Goal: Transaction & Acquisition: Book appointment/travel/reservation

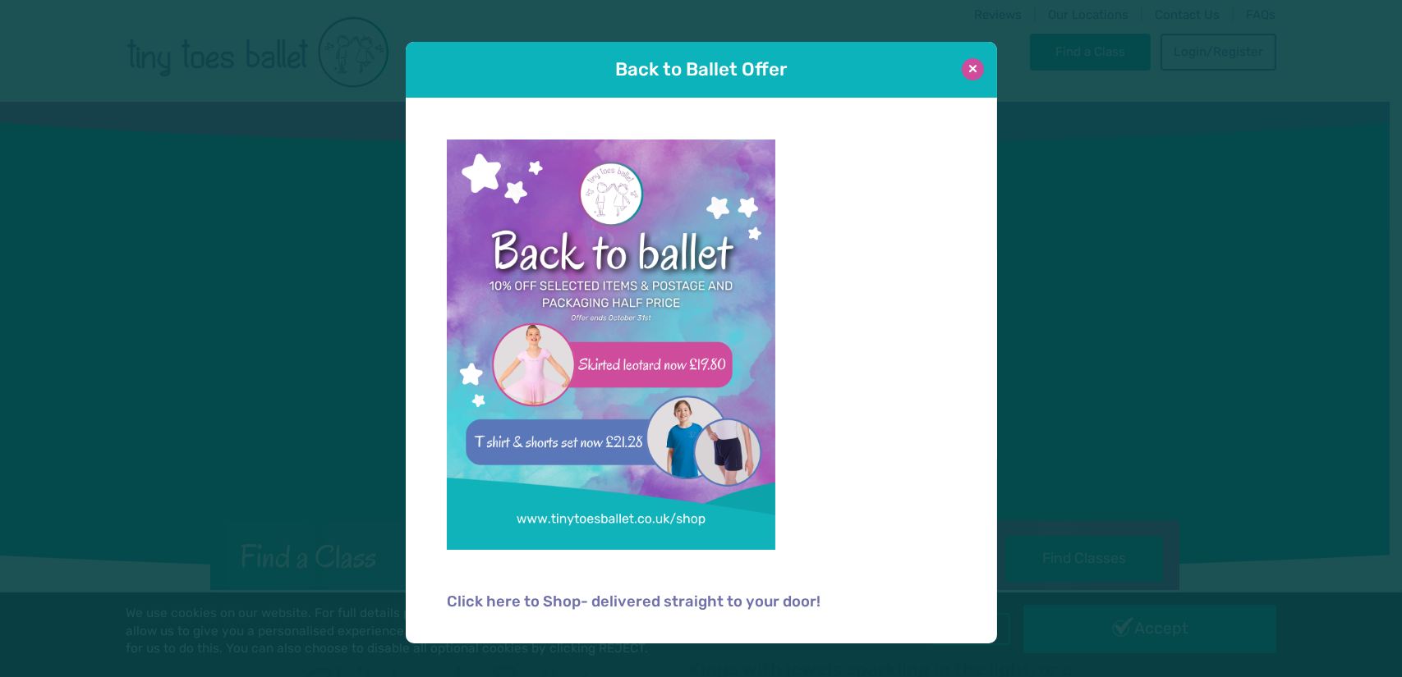
click at [971, 67] on button at bounding box center [972, 69] width 22 height 22
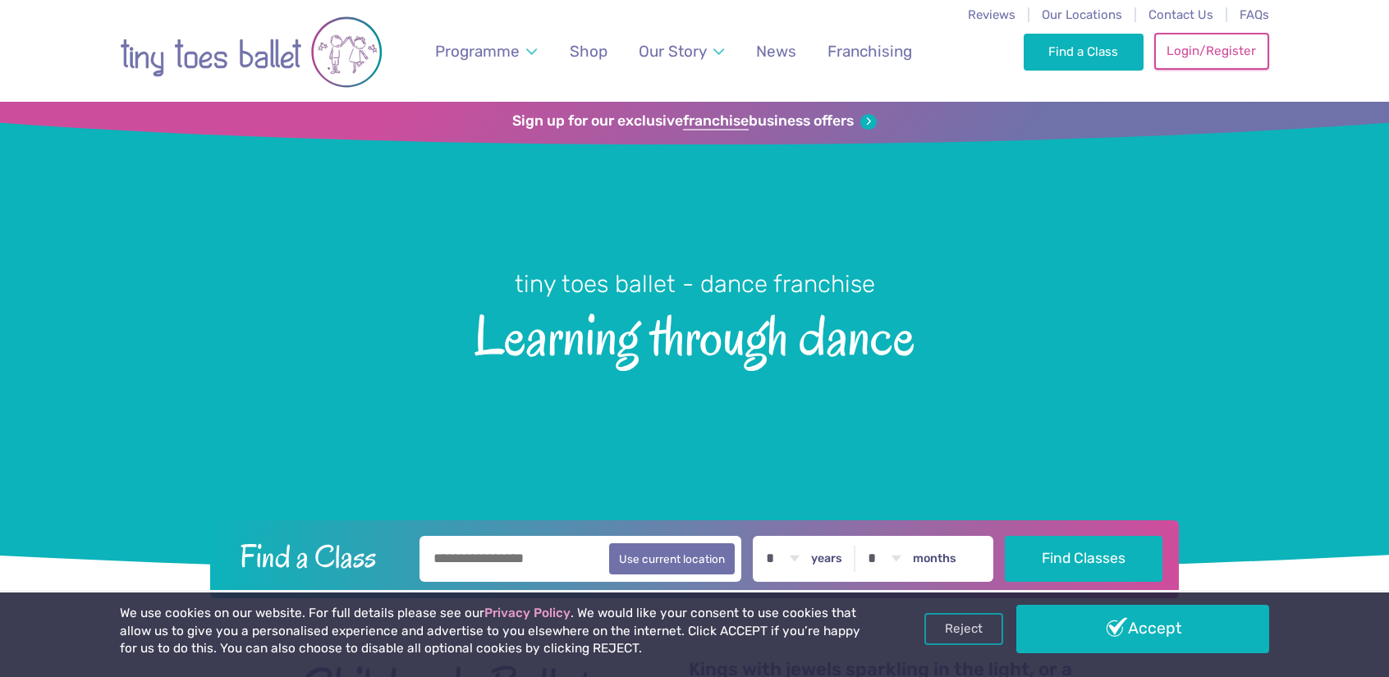
click at [1214, 62] on link "Login/Register" at bounding box center [1211, 51] width 115 height 36
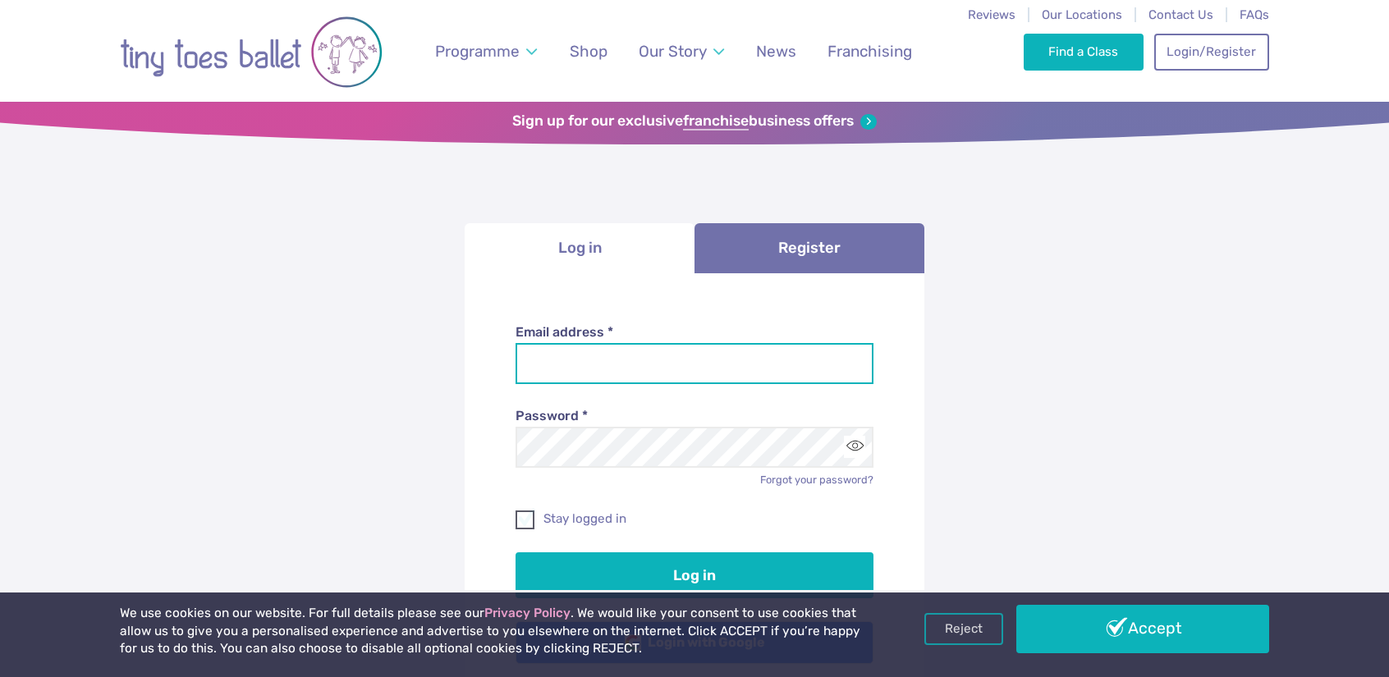
type input "**********"
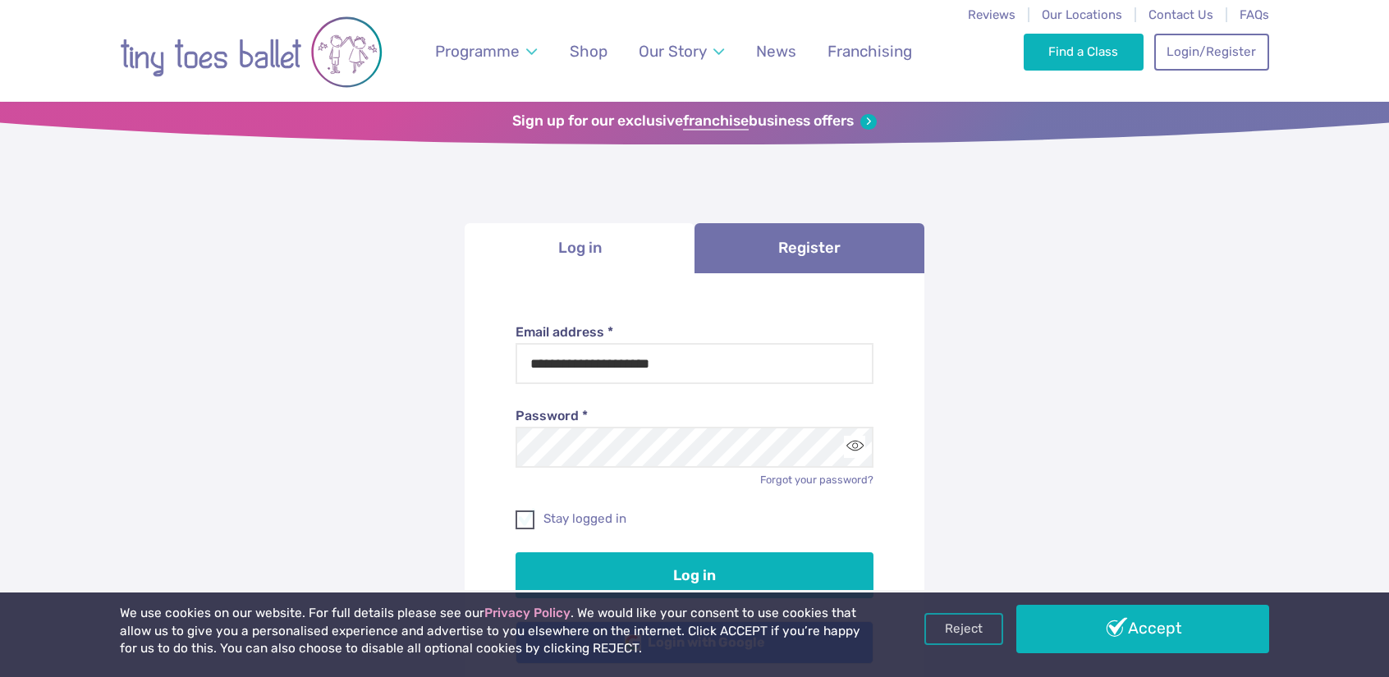
click at [535, 516] on label "Stay logged in" at bounding box center [695, 519] width 359 height 17
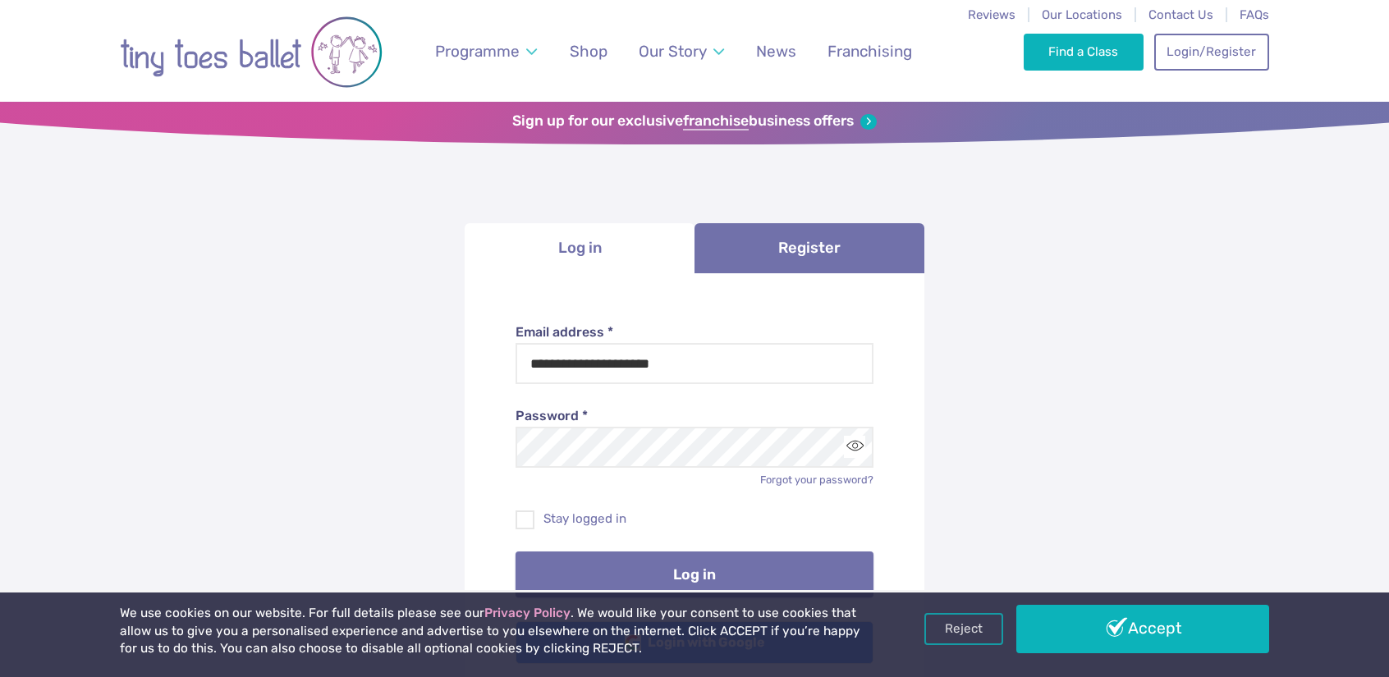
click at [614, 582] on button "Log in" at bounding box center [695, 575] width 359 height 46
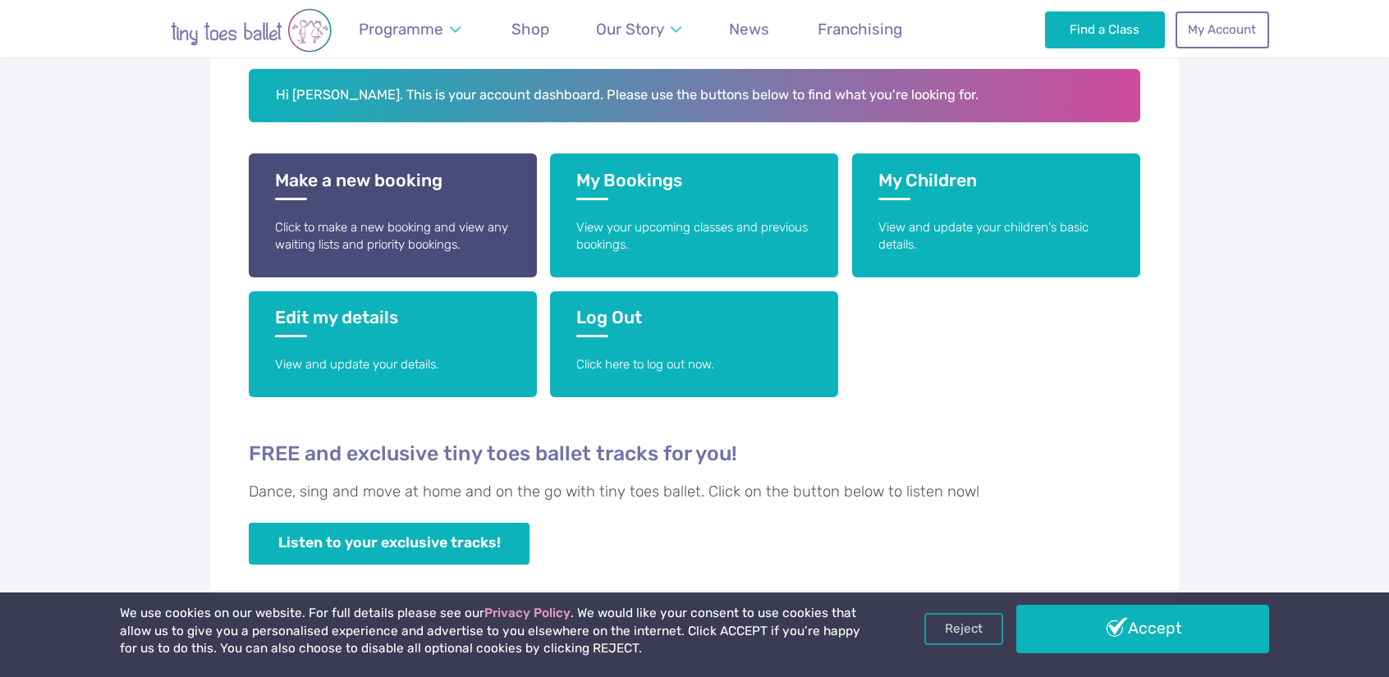
scroll to position [333, 0]
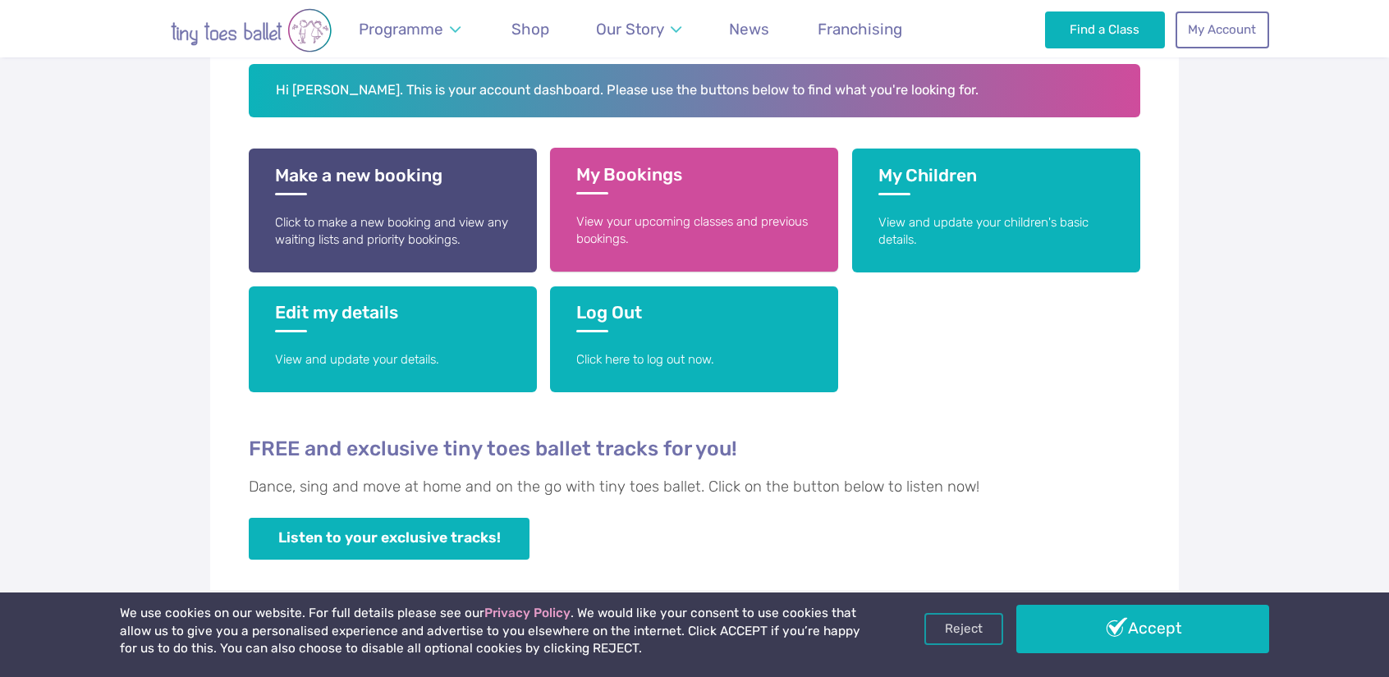
click at [649, 227] on p "View your upcoming classes and previous bookings." at bounding box center [694, 230] width 236 height 35
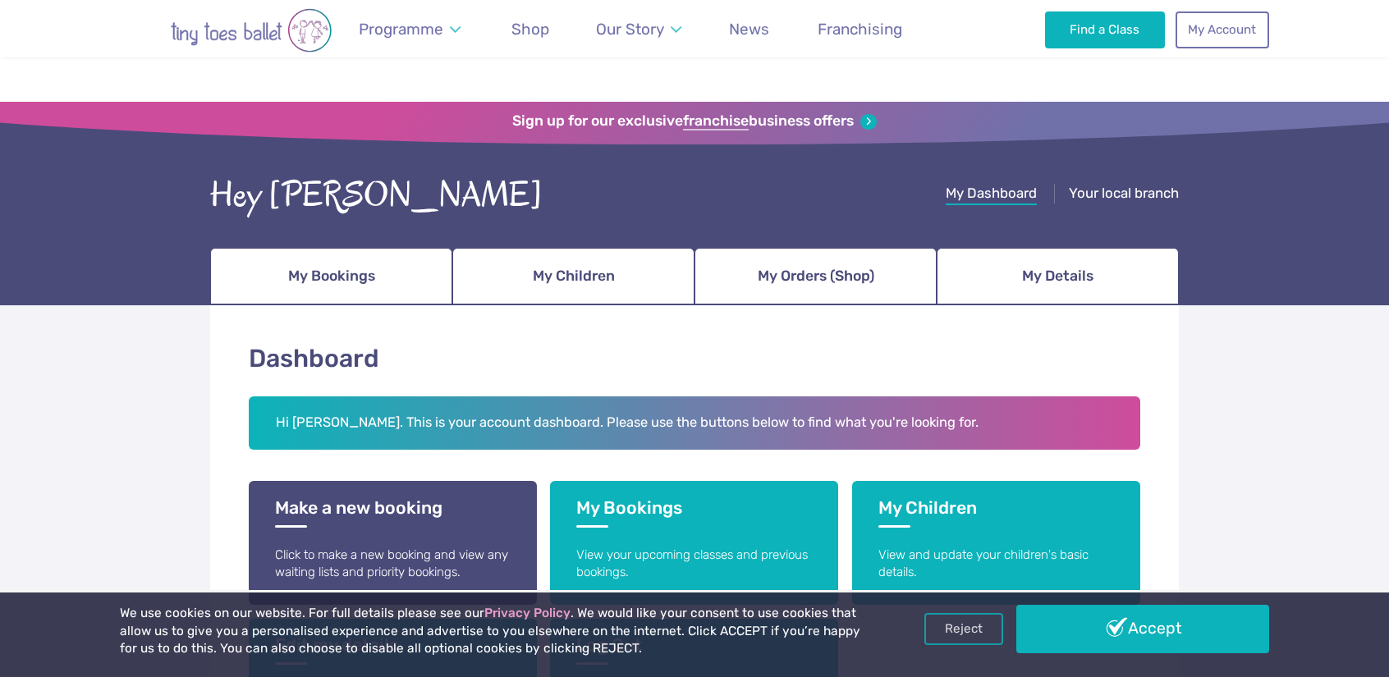
scroll to position [333, 0]
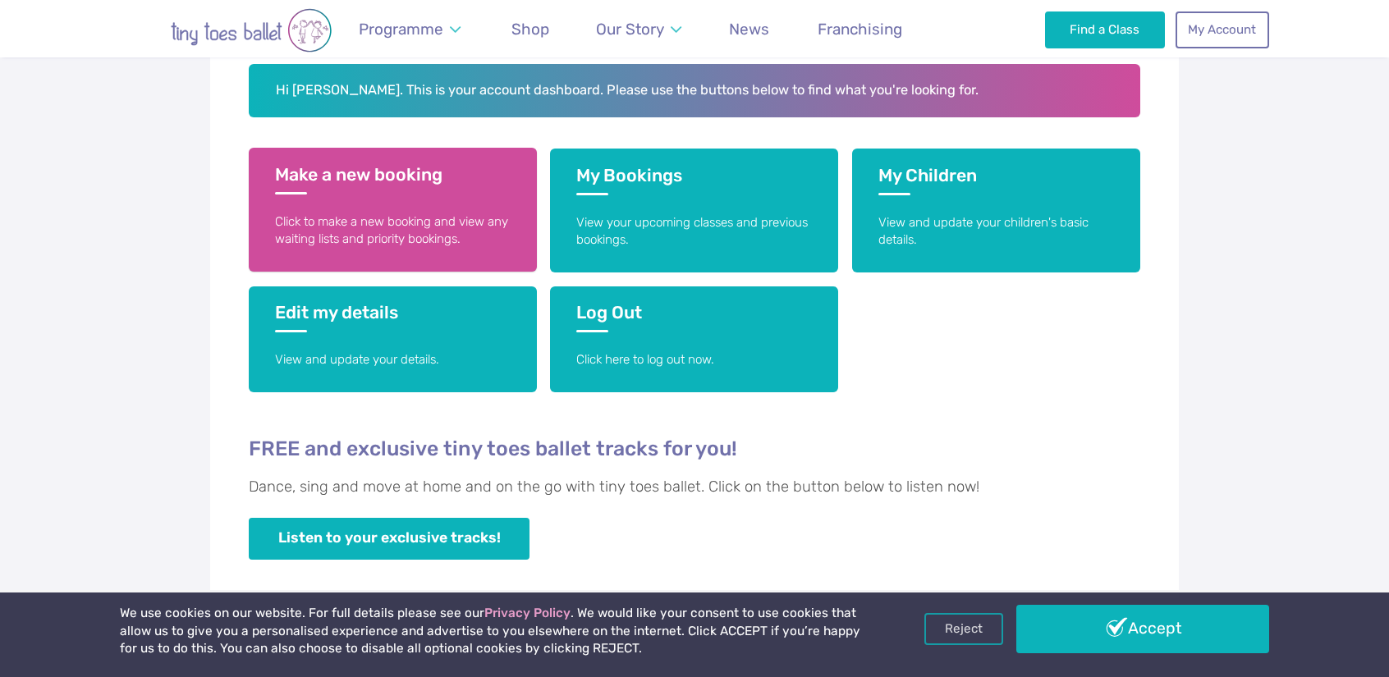
click at [322, 167] on h3 "Make a new booking" at bounding box center [393, 179] width 236 height 30
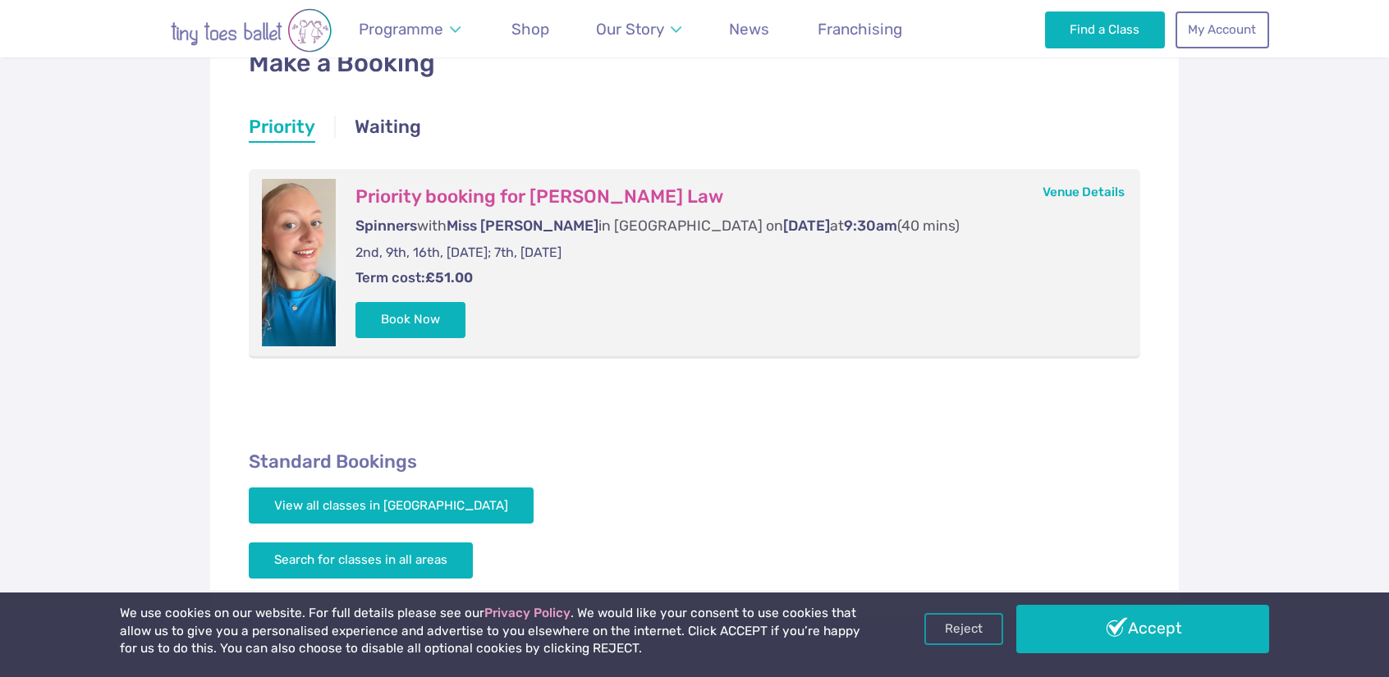
scroll to position [328, 0]
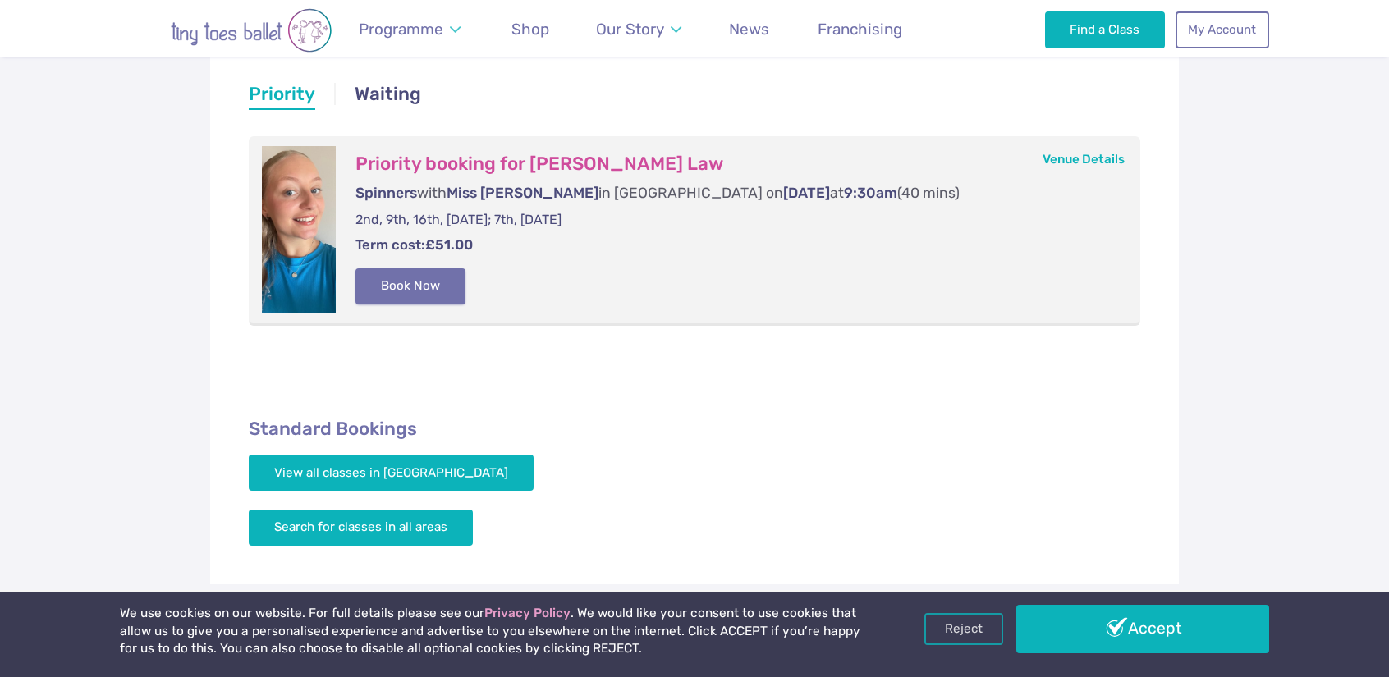
click at [402, 278] on button "Book Now" at bounding box center [411, 286] width 110 height 36
click at [1350, 342] on img at bounding box center [1353, 329] width 30 height 30
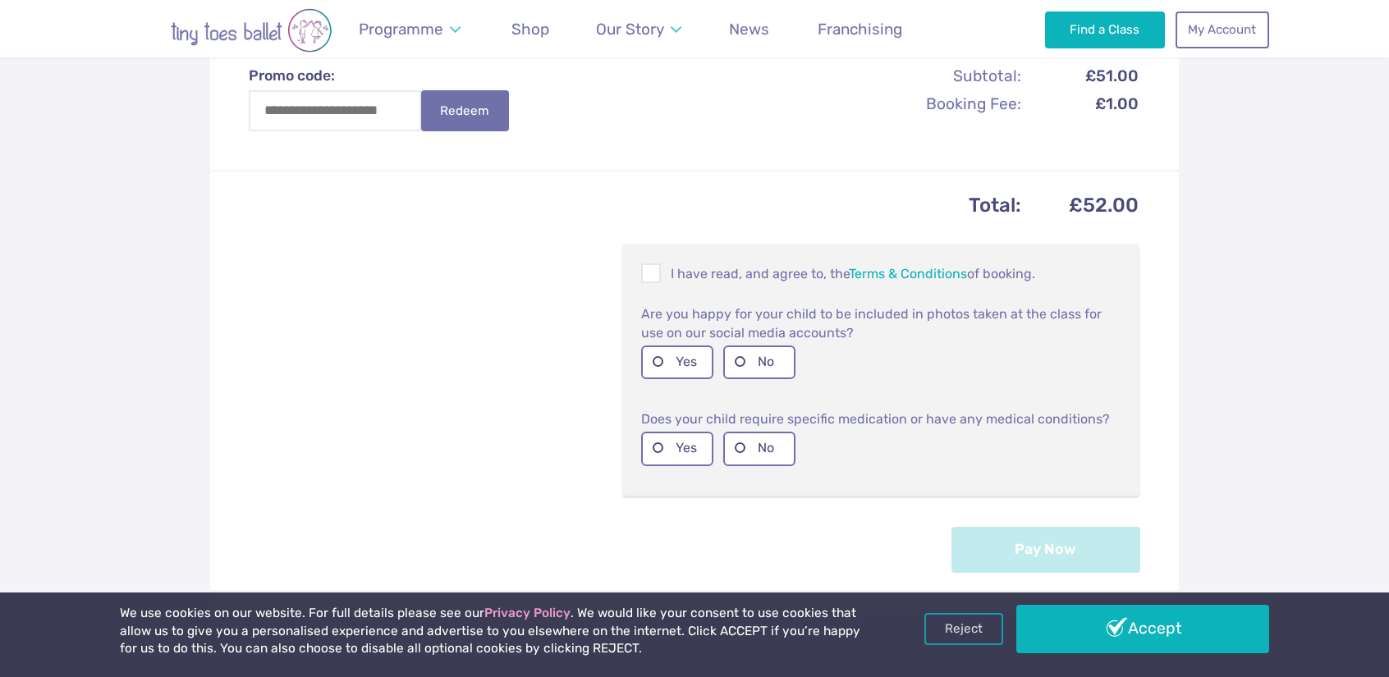
scroll to position [579, 0]
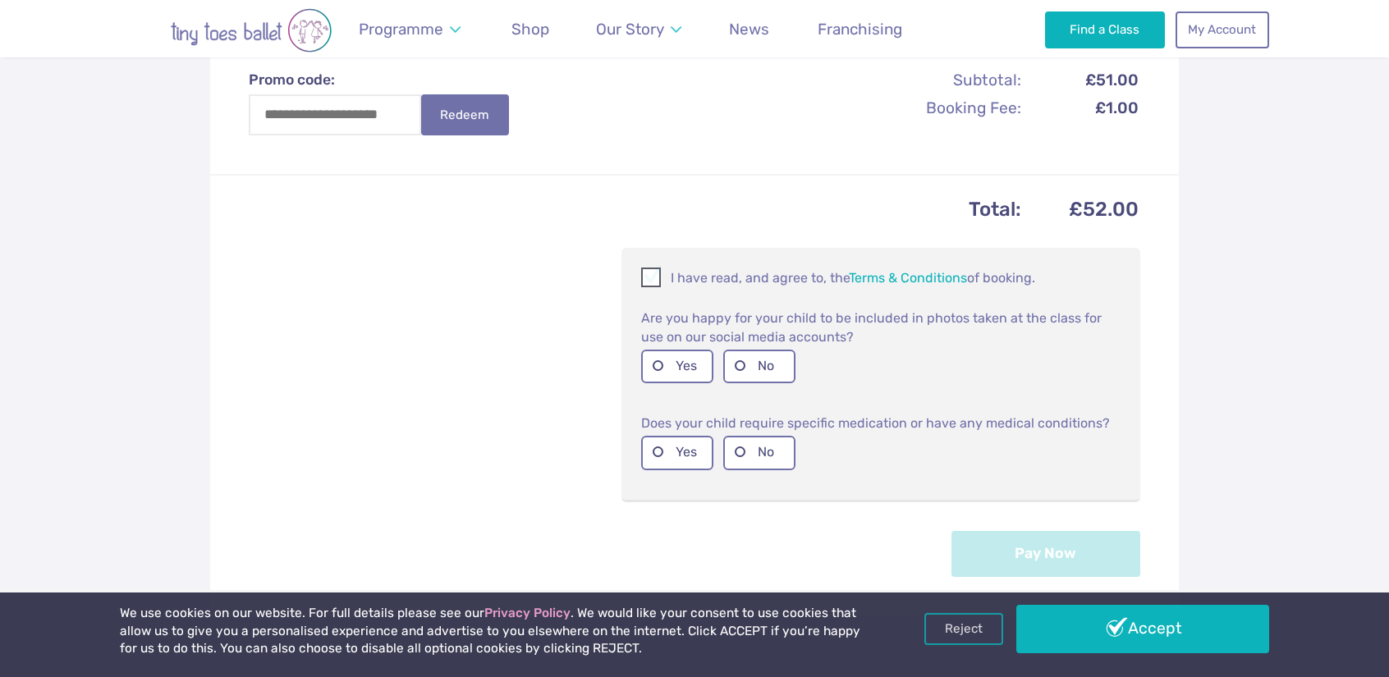
click at [690, 273] on p "I have read, and agree to, the Terms & Conditions of booking." at bounding box center [881, 278] width 480 height 20
click at [658, 377] on label "Yes" at bounding box center [677, 367] width 72 height 34
click at [755, 461] on label "No" at bounding box center [759, 453] width 72 height 34
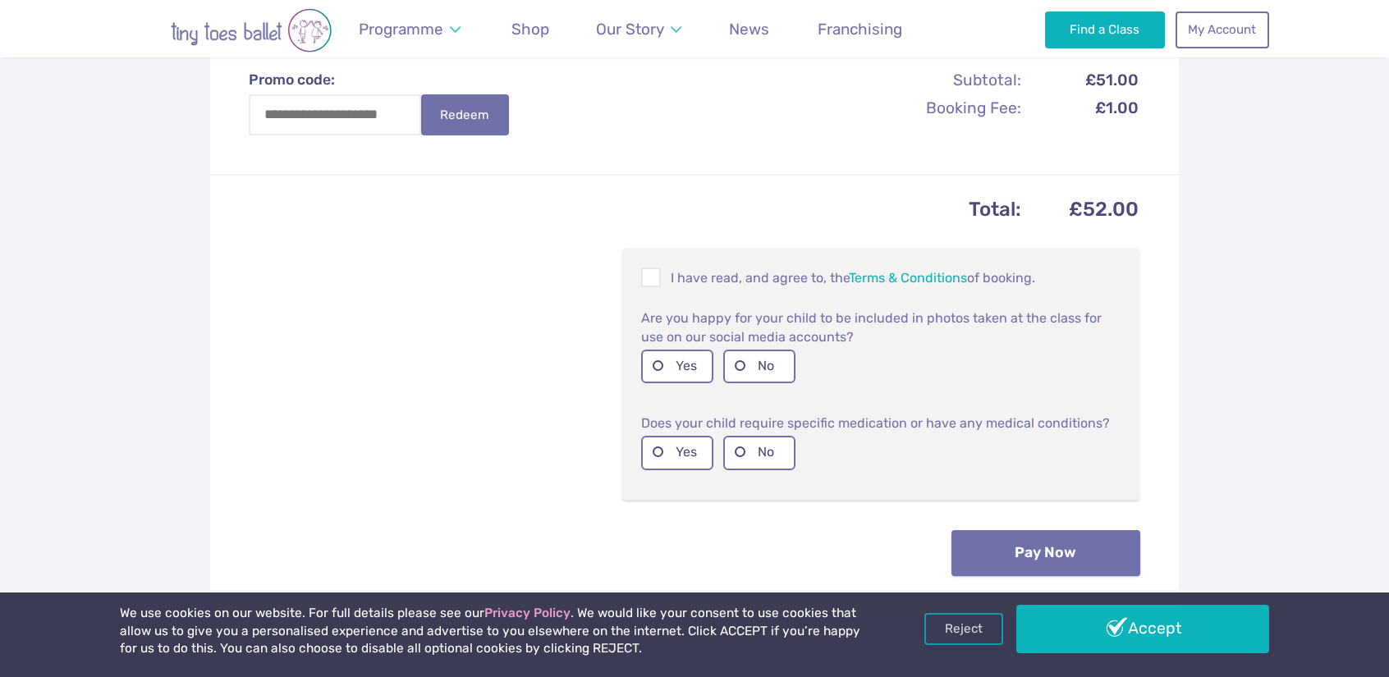
click at [1054, 544] on button "Pay Now" at bounding box center [1046, 553] width 189 height 46
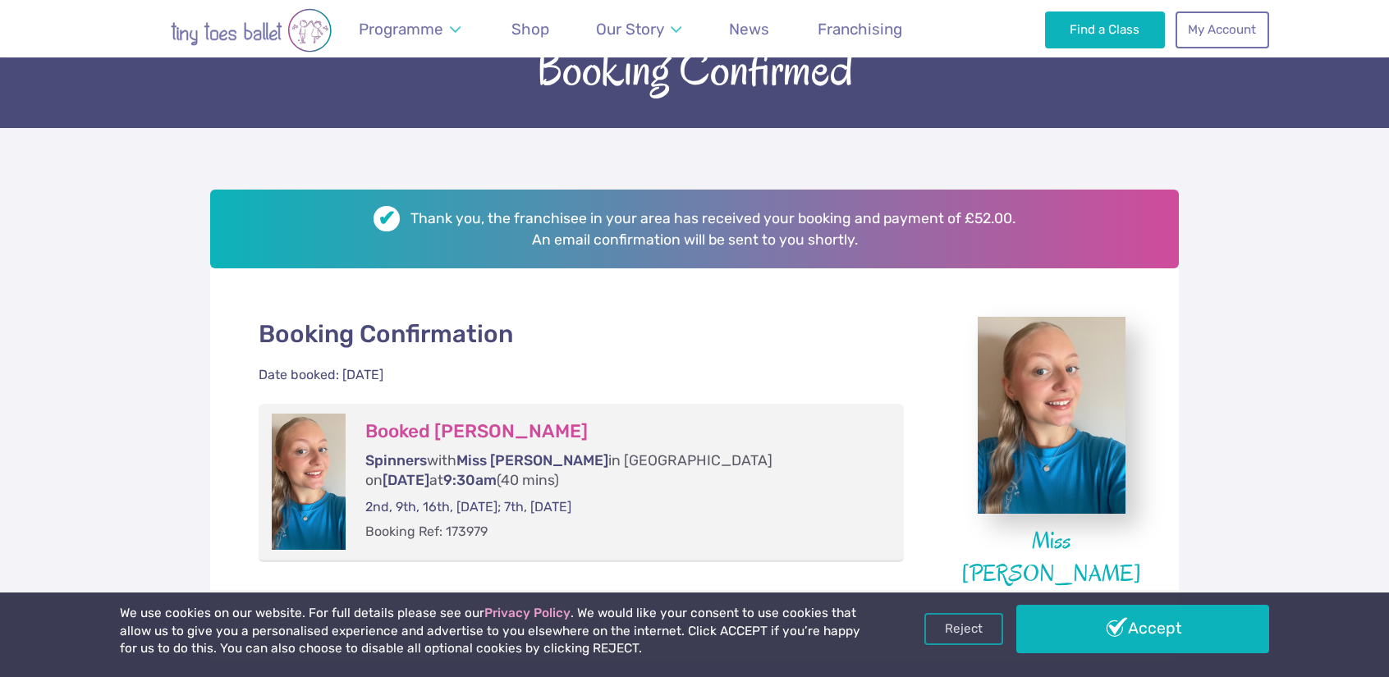
scroll to position [131, 0]
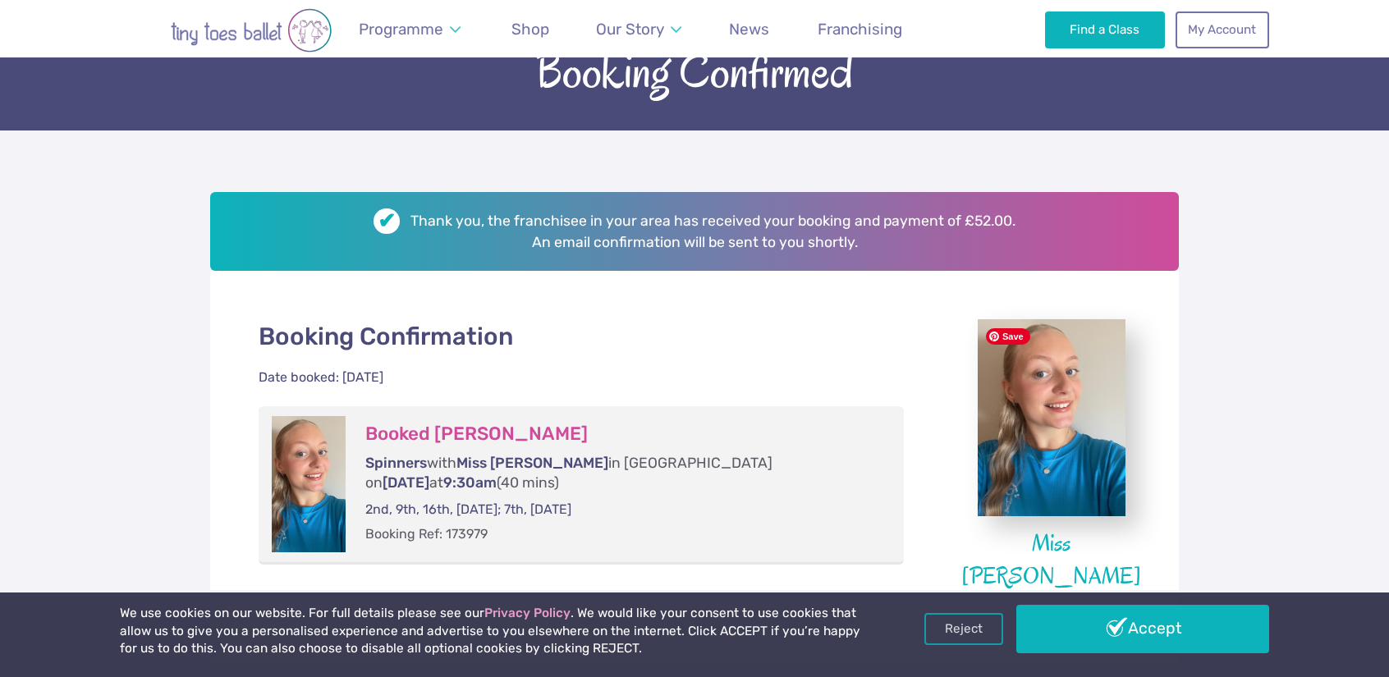
click at [1138, 672] on div "We use cookies on our website. For full details please see our Privacy Policy .…" at bounding box center [694, 633] width 1389 height 87
